Goal: Task Accomplishment & Management: Complete application form

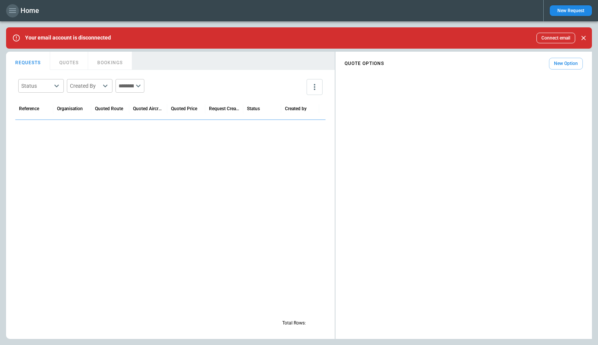
click at [9, 10] on icon "button" at bounding box center [12, 10] width 9 height 9
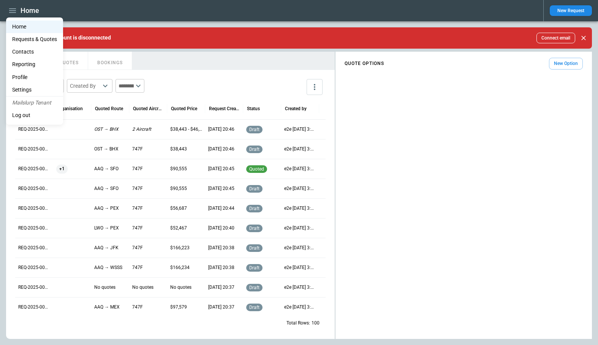
click at [217, 64] on div at bounding box center [299, 172] width 598 height 345
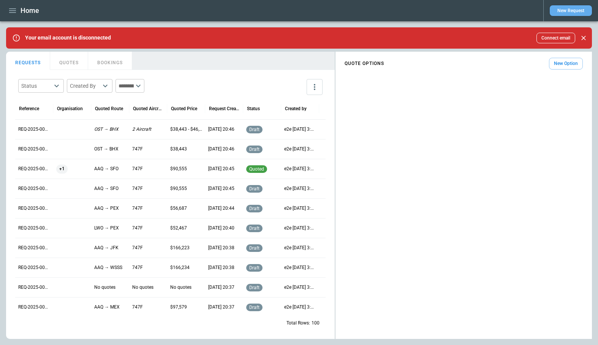
click at [568, 10] on button "New Request" at bounding box center [571, 10] width 42 height 11
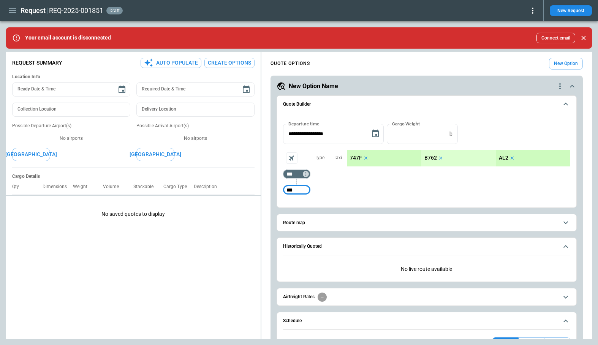
type input "***"
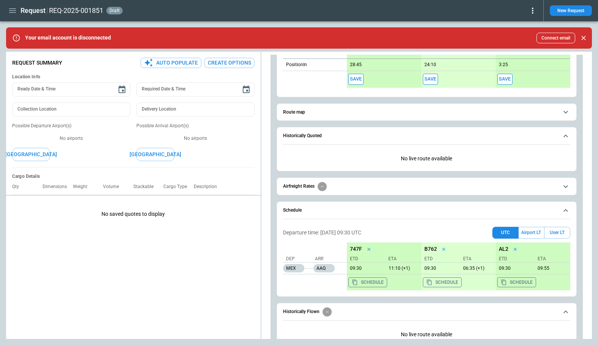
scroll to position [183, 0]
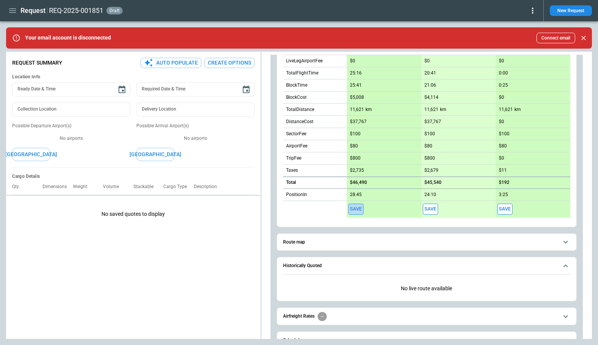
click at [354, 208] on button "Save" at bounding box center [356, 209] width 15 height 11
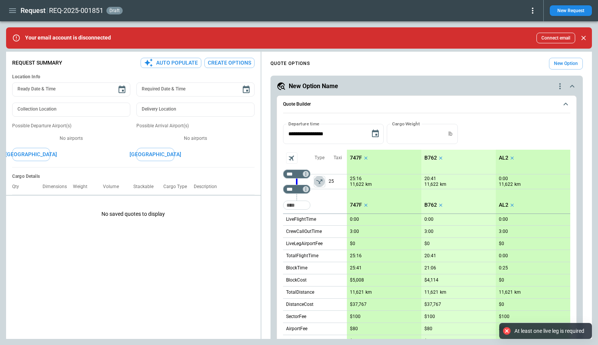
click at [323, 180] on icon "left aligned" at bounding box center [320, 182] width 8 height 8
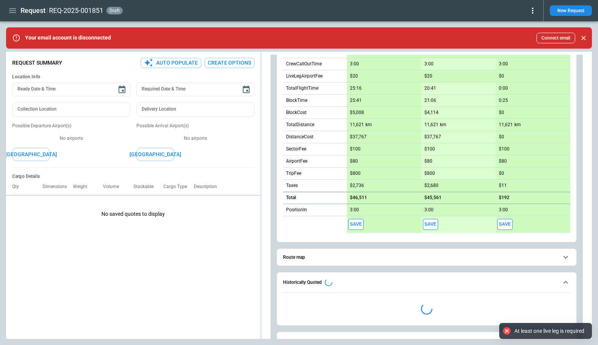
scroll to position [259, 0]
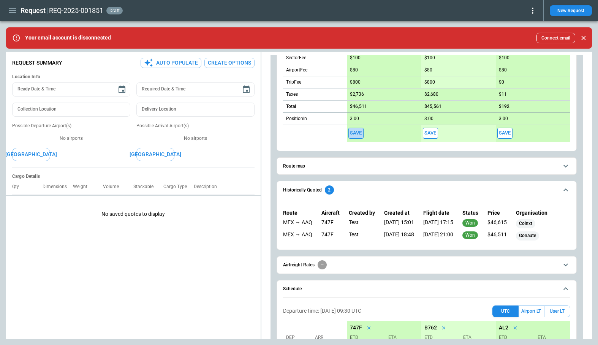
click at [360, 135] on button "Save" at bounding box center [356, 133] width 15 height 11
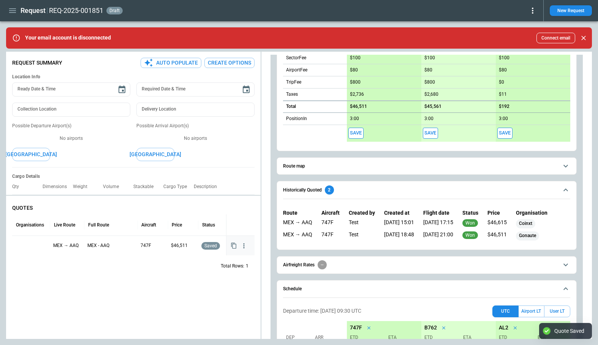
click at [31, 248] on div at bounding box center [31, 245] width 32 height 13
click at [31, 248] on input "text" at bounding box center [25, 246] width 19 height 13
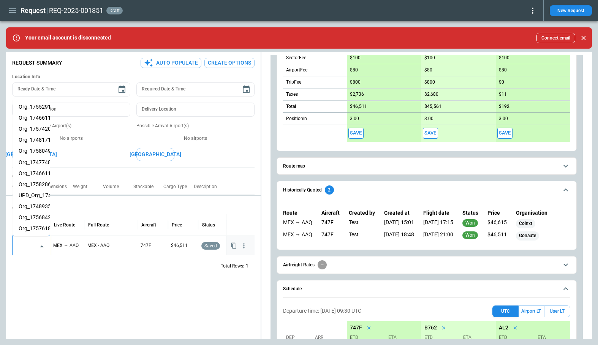
click at [32, 229] on li "Org_1757618303153" at bounding box center [31, 228] width 37 height 11
click at [55, 287] on div "QUOTES Organisations Live Route Full Route Aircraft Price Status Org_1757618303…" at bounding box center [133, 269] width 255 height 140
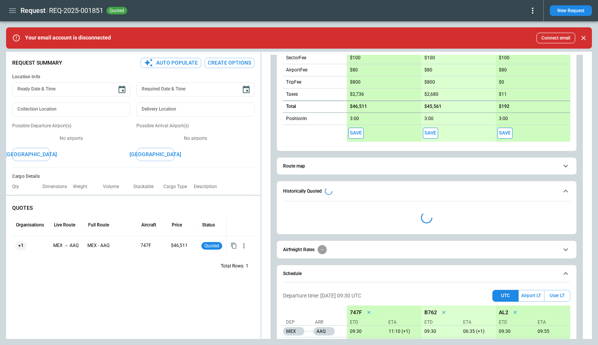
type textarea "*"
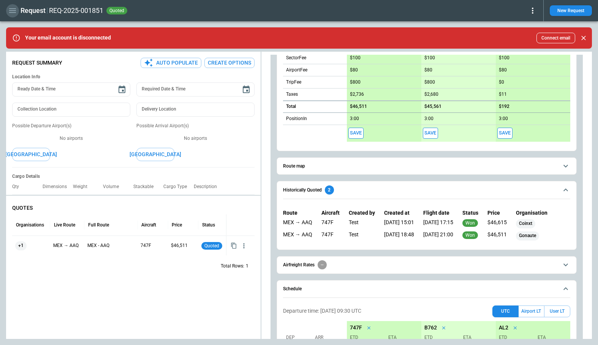
click at [16, 12] on icon "button" at bounding box center [12, 10] width 7 height 5
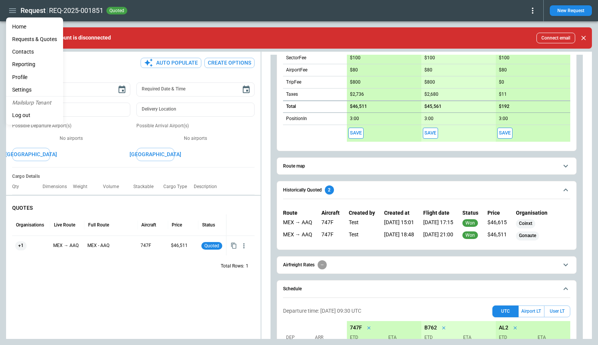
click at [22, 119] on li "Log out" at bounding box center [34, 115] width 57 height 13
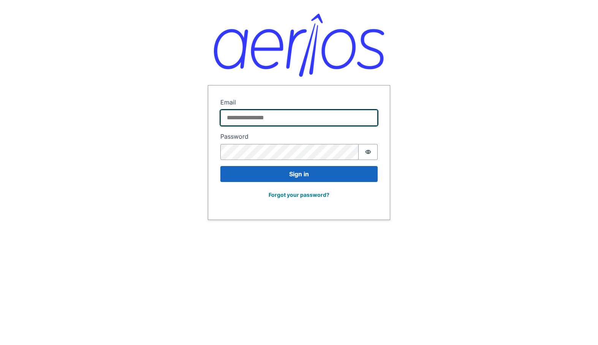
click at [269, 110] on input "Email" at bounding box center [298, 118] width 157 height 16
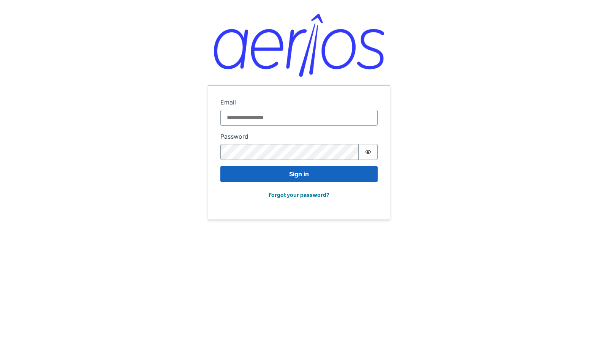
click at [116, 103] on div "Sign in Email Password Password is hidden Sign in Forgot your password?" at bounding box center [299, 110] width 598 height 220
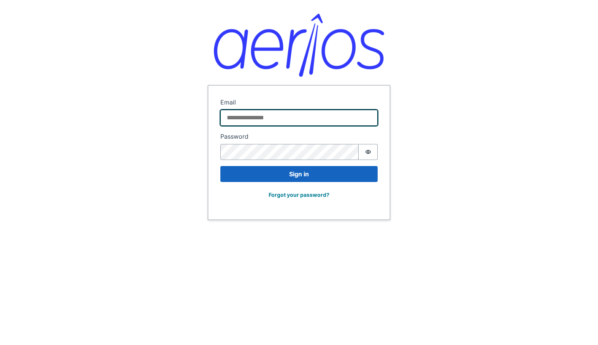
click at [276, 111] on input "Email" at bounding box center [298, 118] width 157 height 16
type input "**********"
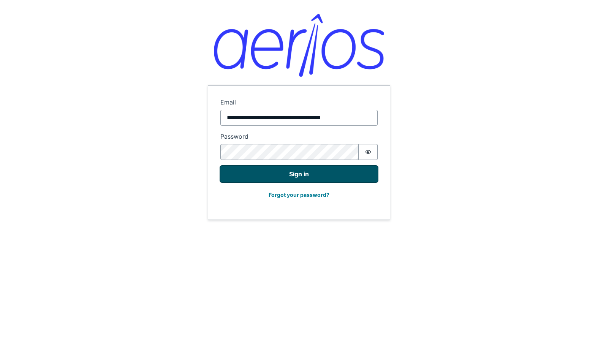
click at [285, 176] on button "Sign in" at bounding box center [298, 174] width 157 height 16
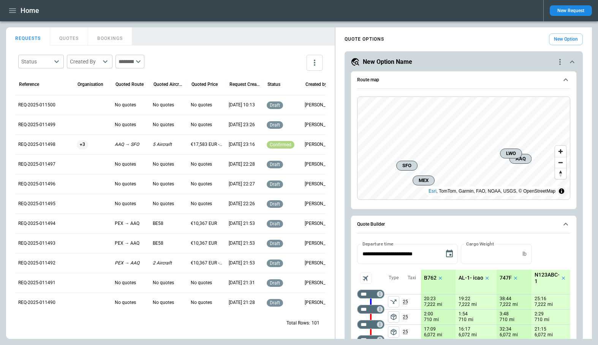
click at [180, 25] on main "FindBorderBarSize REQUESTS QUOTES BOOKINGS Status ​ Created By ​ ​ Reference Or…" at bounding box center [299, 183] width 598 height 324
click at [298, 26] on main "FindBorderBarSize REQUESTS QUOTES BOOKINGS Status ​ Created By ​ ​ Reference Or…" at bounding box center [299, 183] width 598 height 324
click at [297, 29] on div "REQUESTS QUOTES BOOKINGS" at bounding box center [170, 35] width 329 height 16
click at [73, 44] on button "QUOTES" at bounding box center [69, 36] width 38 height 18
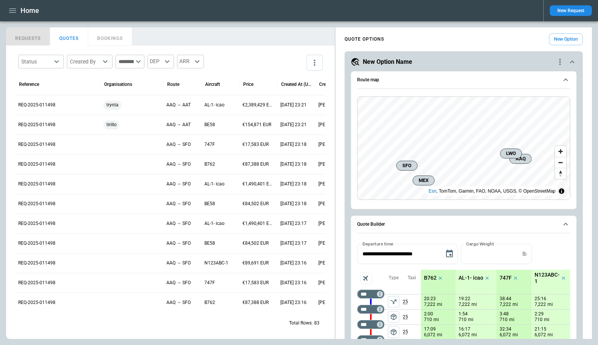
click at [40, 37] on button "REQUESTS" at bounding box center [28, 36] width 44 height 18
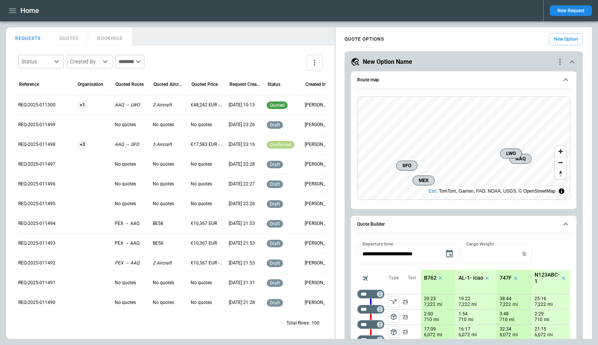
scroll to position [0, 14]
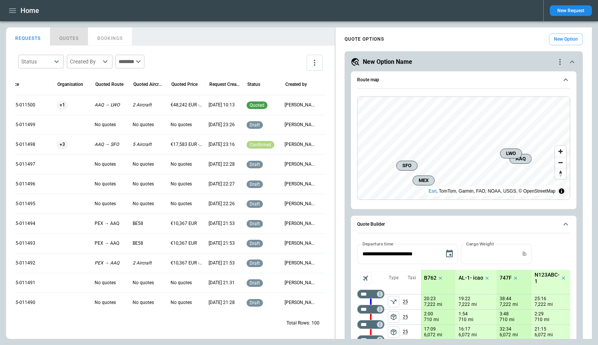
click at [73, 36] on button "QUOTES" at bounding box center [69, 36] width 38 height 18
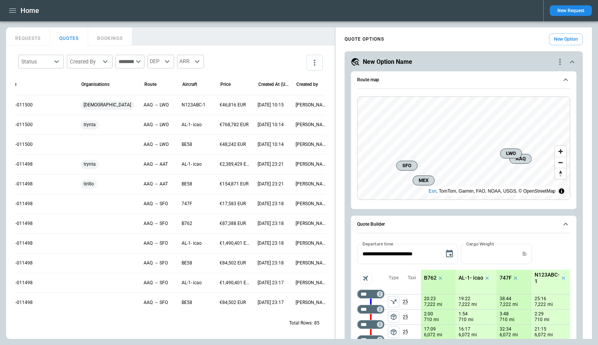
scroll to position [0, 0]
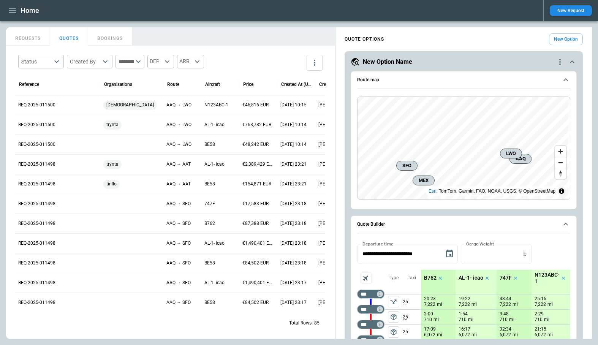
click at [35, 36] on button "REQUESTS" at bounding box center [28, 36] width 44 height 18
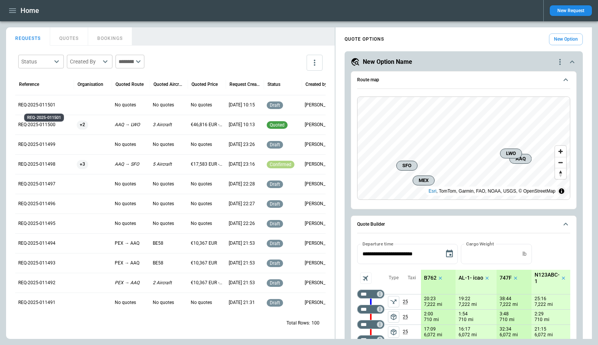
click at [46, 103] on p "REQ-2025-011501" at bounding box center [44, 105] width 52 height 6
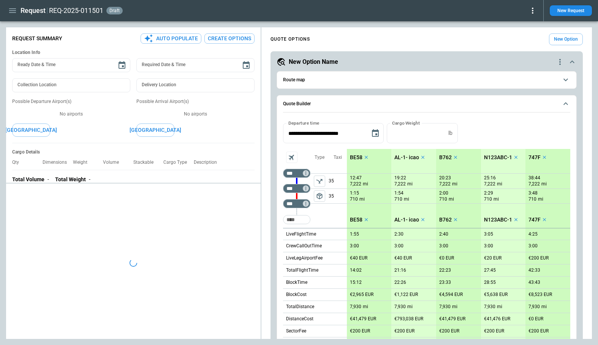
type textarea "*"
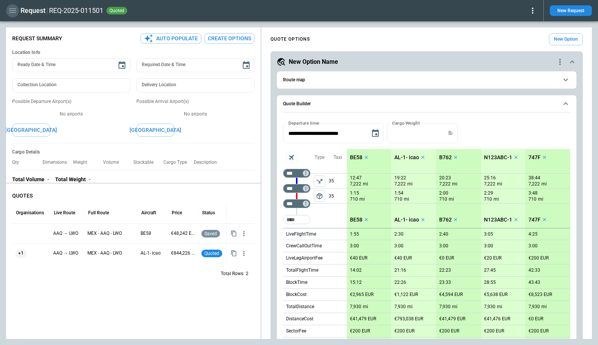
click at [13, 11] on icon "button" at bounding box center [12, 10] width 7 height 5
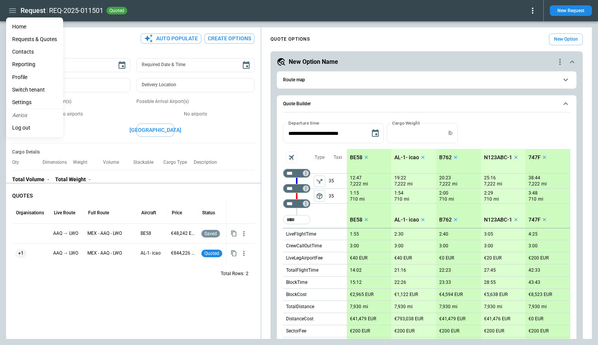
click at [27, 76] on li "Profile" at bounding box center [34, 77] width 57 height 13
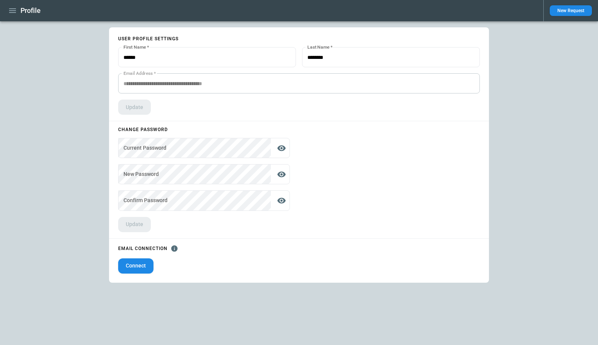
click at [11, 11] on icon "button" at bounding box center [12, 10] width 9 height 9
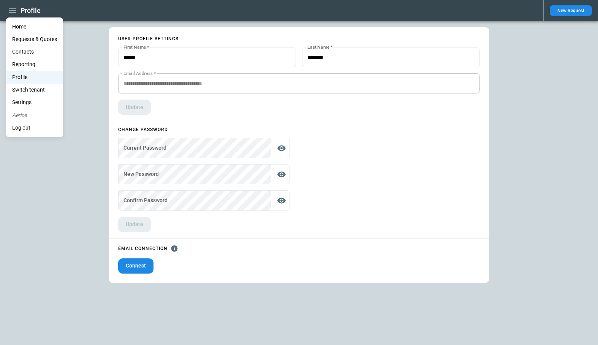
click at [27, 126] on li "Log out" at bounding box center [34, 128] width 57 height 13
